Goal: Task Accomplishment & Management: Complete application form

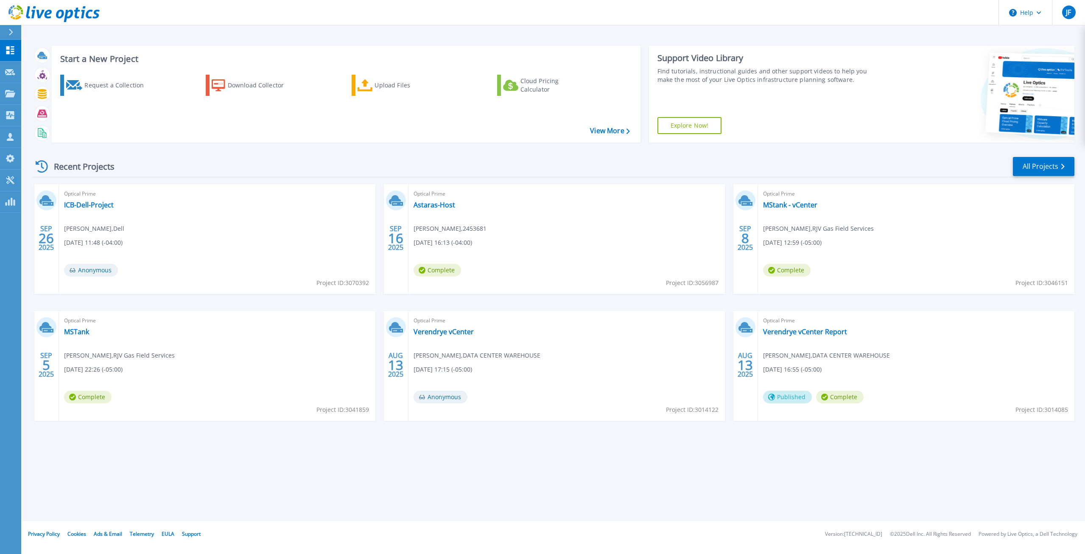
click at [210, 175] on div "Recent Projects All Projects" at bounding box center [554, 166] width 1042 height 21
click at [115, 88] on div "Request a Collection" at bounding box center [118, 85] width 68 height 17
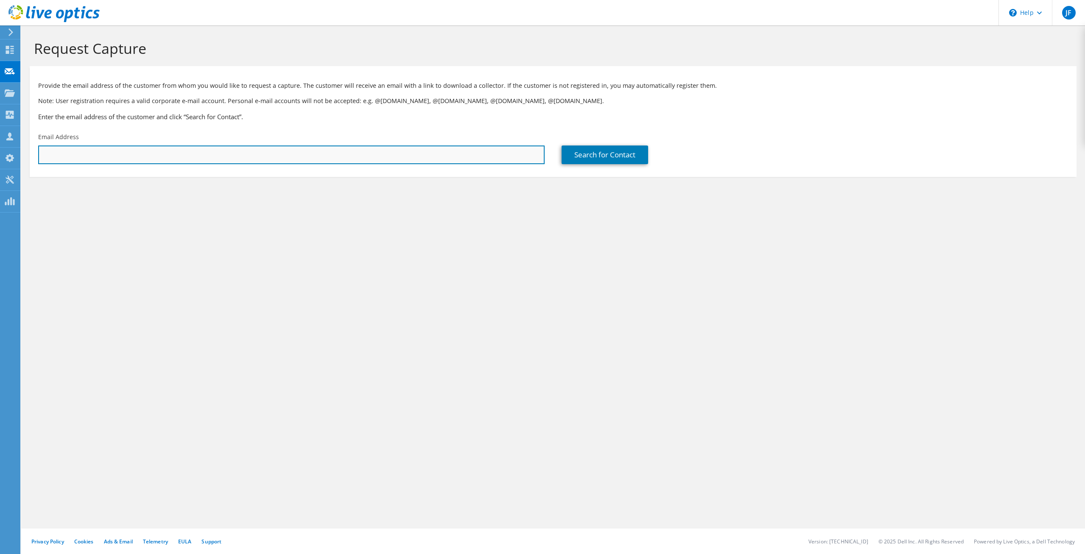
click at [106, 157] on input "text" at bounding box center [291, 155] width 507 height 19
paste input "btoponak@matriximaging.com"
type input "btoponak@matriximaging.com"
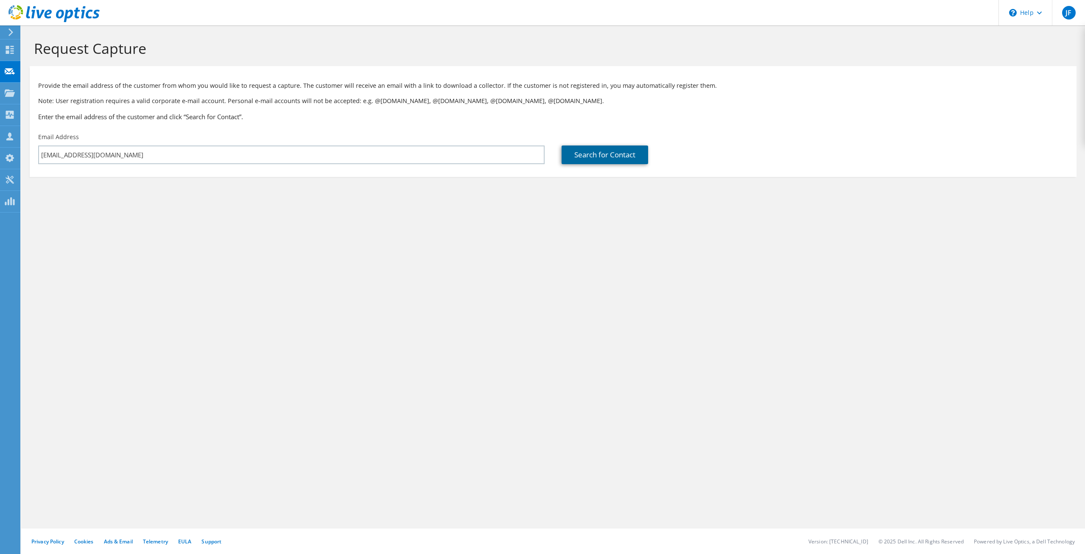
click at [616, 155] on link "Search for Contact" at bounding box center [605, 155] width 87 height 19
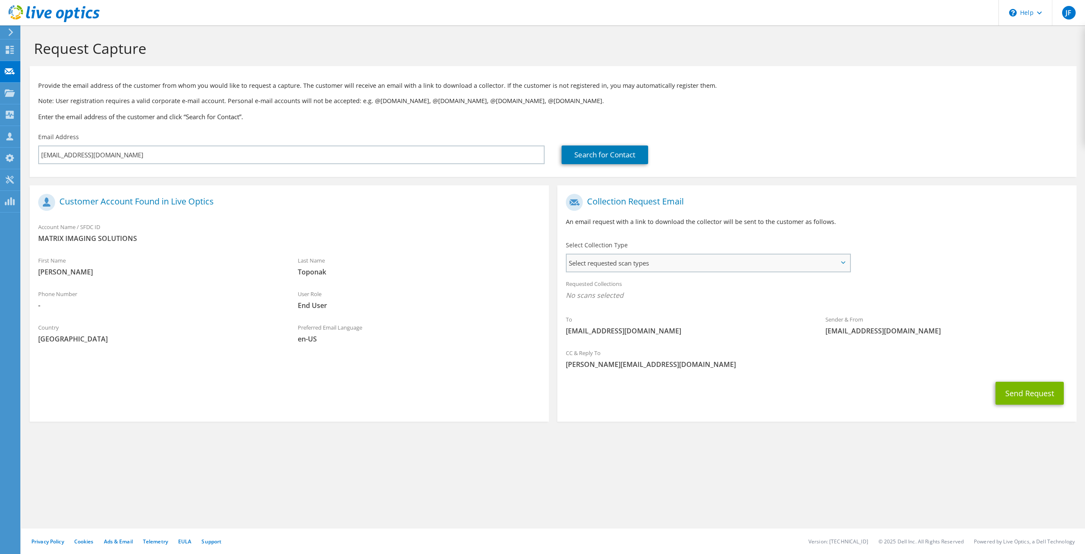
click at [725, 270] on span "Select requested scan types" at bounding box center [708, 263] width 283 height 17
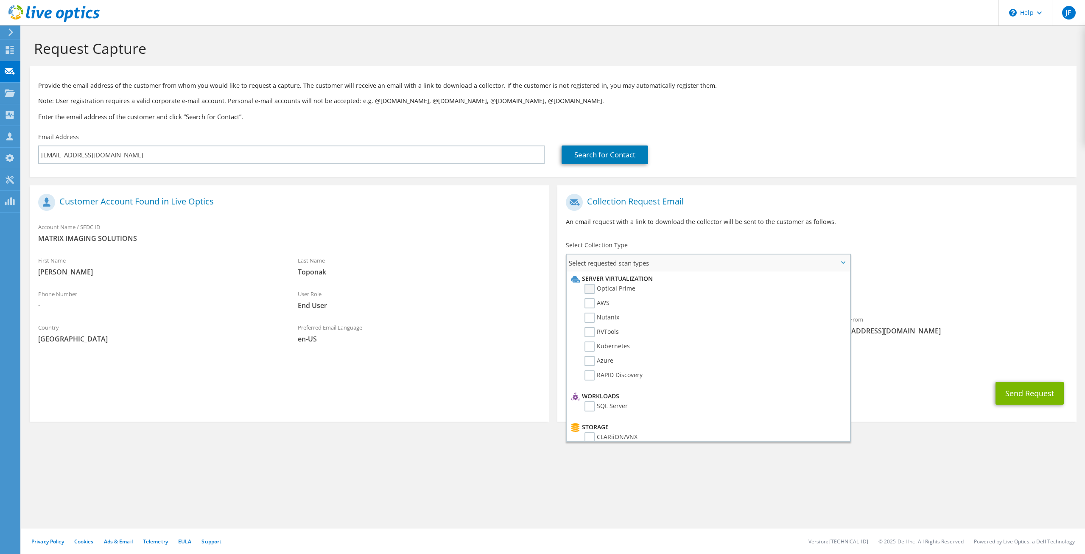
click at [592, 289] on label "Optical Prime" at bounding box center [610, 289] width 51 height 10
click at [0, 0] on input "Optical Prime" at bounding box center [0, 0] width 0 height 0
click at [946, 286] on div "Requested Collections No scans selected Optical Prime" at bounding box center [816, 292] width 519 height 34
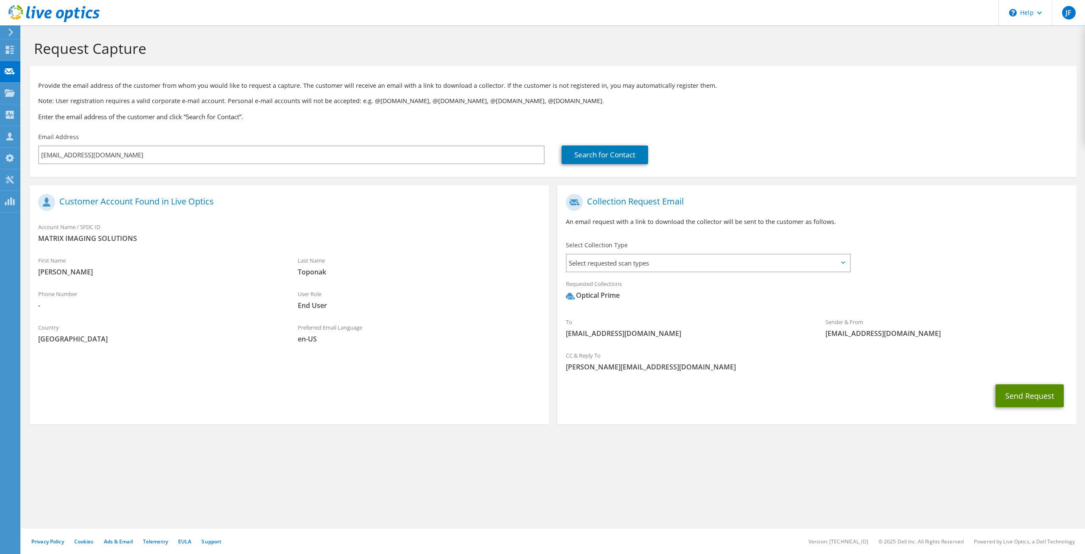
click at [1037, 400] on button "Send Request" at bounding box center [1030, 395] width 68 height 23
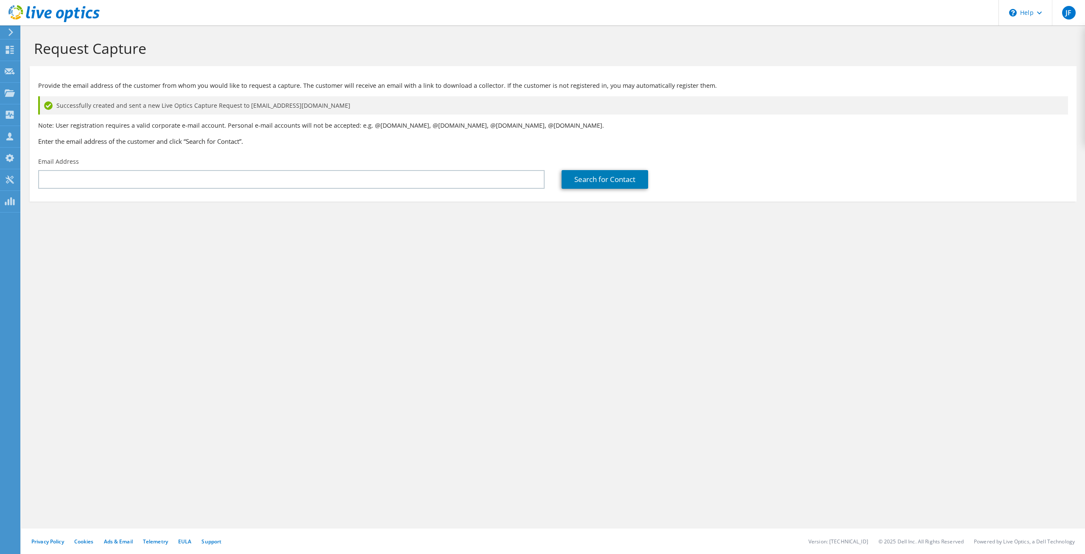
click at [679, 364] on div "Request Capture Provide the email address of the customer from whom you would l…" at bounding box center [553, 289] width 1064 height 529
click at [576, 397] on div "Request Capture Provide the email address of the customer from whom you would l…" at bounding box center [553, 289] width 1064 height 529
click at [579, 395] on div "Request Capture Provide the email address of the customer from whom you would l…" at bounding box center [553, 289] width 1064 height 529
click at [573, 364] on div "Request Capture Provide the email address of the customer from whom you would l…" at bounding box center [553, 289] width 1064 height 529
click at [583, 356] on div "Request Capture Provide the email address of the customer from whom you would l…" at bounding box center [553, 289] width 1064 height 529
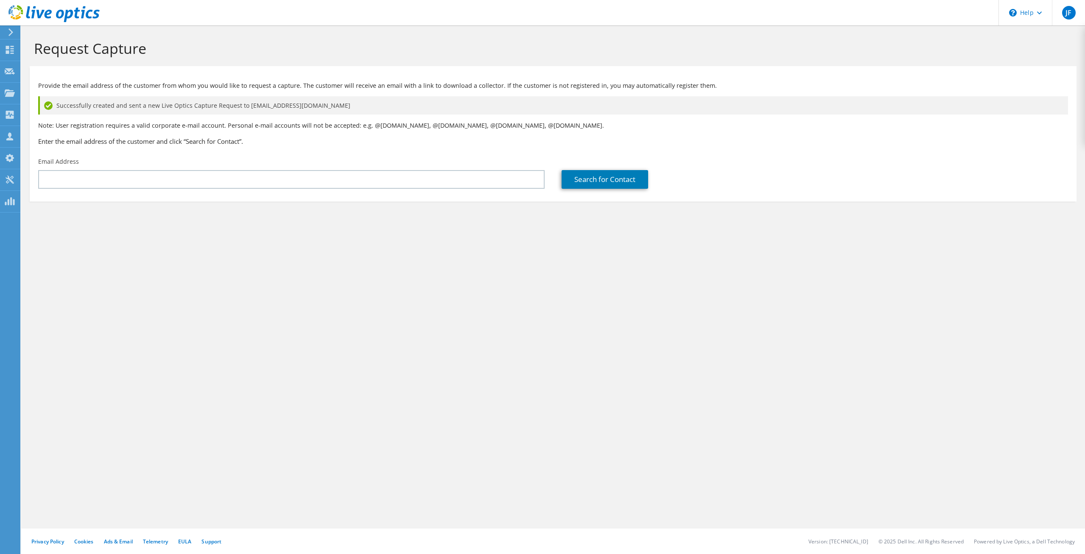
click at [580, 379] on div "Request Capture Provide the email address of the customer from whom you would l…" at bounding box center [553, 289] width 1064 height 529
click at [584, 380] on div "Request Capture Provide the email address of the customer from whom you would l…" at bounding box center [553, 289] width 1064 height 529
click at [582, 376] on div "Request Capture Provide the email address of the customer from whom you would l…" at bounding box center [553, 289] width 1064 height 529
click at [537, 392] on div "Request Capture Provide the email address of the customer from whom you would l…" at bounding box center [553, 289] width 1064 height 529
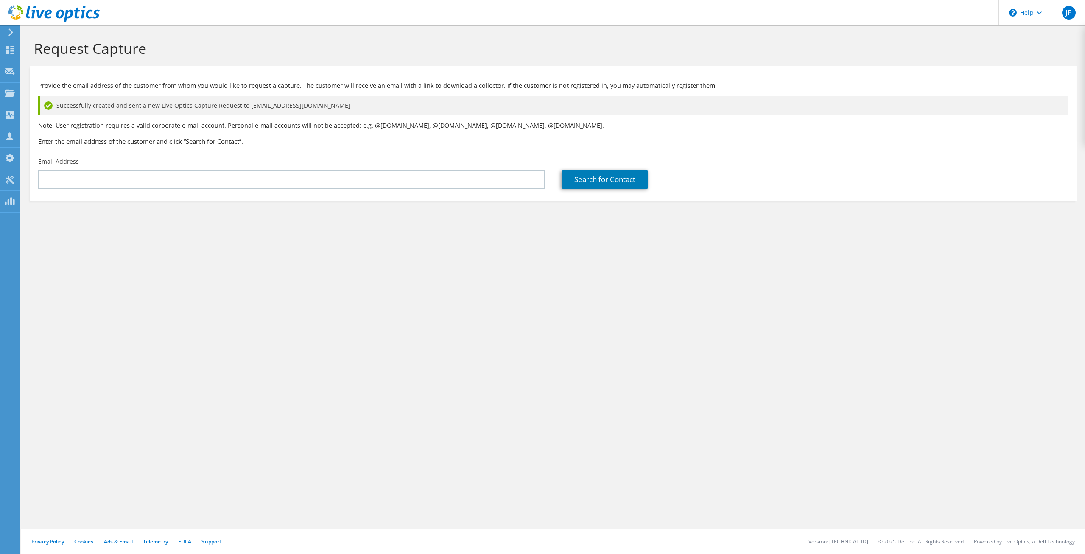
click at [537, 392] on div "Request Capture Provide the email address of the customer from whom you would l…" at bounding box center [553, 289] width 1064 height 529
click at [555, 357] on div "Request Capture Provide the email address of the customer from whom you would l…" at bounding box center [553, 289] width 1064 height 529
click at [319, 393] on div "Request Capture Provide the email address of the customer from whom you would l…" at bounding box center [553, 289] width 1064 height 529
click at [330, 399] on div "Request Capture Provide the email address of the customer from whom you would l…" at bounding box center [553, 289] width 1064 height 529
click at [320, 409] on div "Request Capture Provide the email address of the customer from whom you would l…" at bounding box center [553, 289] width 1064 height 529
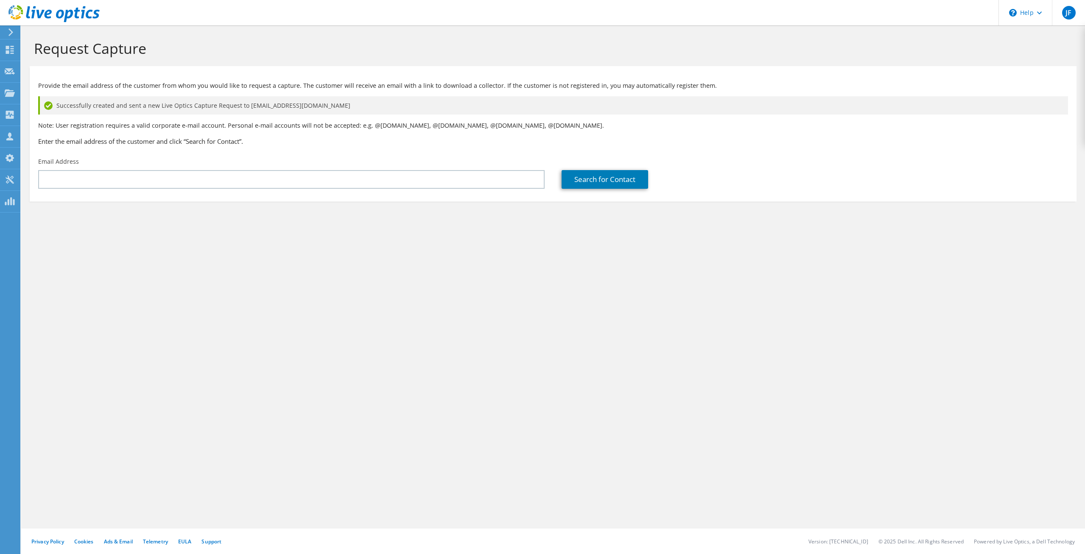
click at [514, 386] on div "Request Capture Provide the email address of the customer from whom you would l…" at bounding box center [553, 289] width 1064 height 529
